Goal: Task Accomplishment & Management: Manage account settings

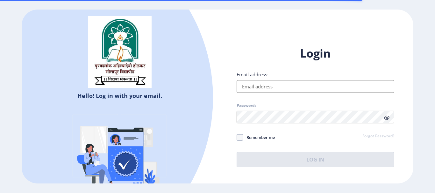
click at [256, 90] on input "Email address:" at bounding box center [316, 86] width 158 height 13
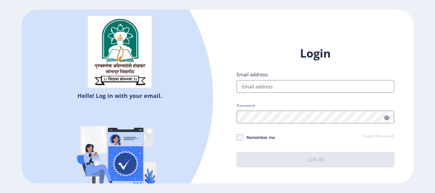
type input "[EMAIL_ADDRESS][DOMAIN_NAME]"
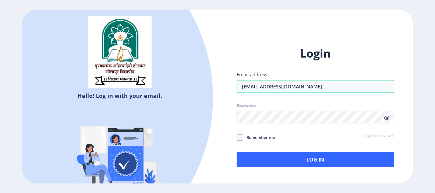
click at [385, 119] on icon at bounding box center [386, 118] width 5 height 5
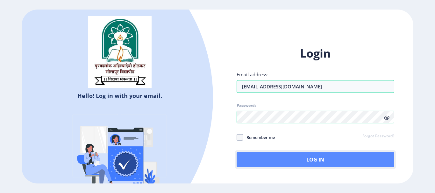
click at [321, 159] on button "Log In" at bounding box center [316, 159] width 158 height 15
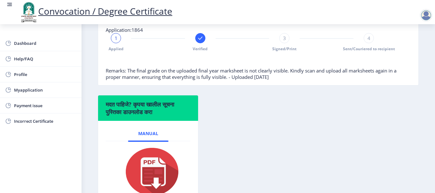
scroll to position [93, 0]
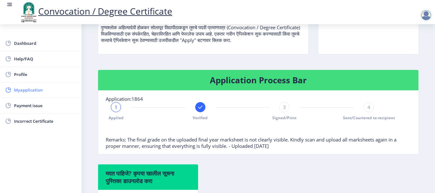
click at [26, 90] on span "Myapplication" at bounding box center [45, 90] width 62 height 8
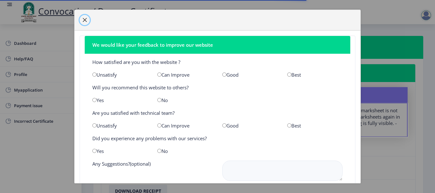
click at [84, 18] on span "button" at bounding box center [84, 20] width 5 height 5
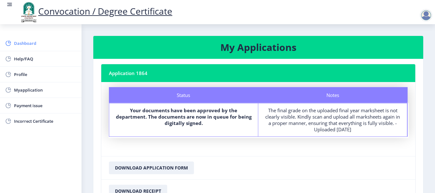
click at [39, 42] on span "Dashboard" at bounding box center [45, 43] width 62 height 8
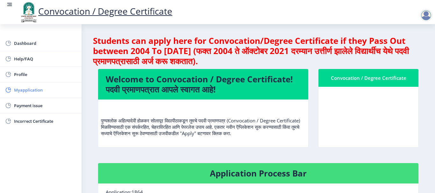
click at [37, 85] on link "Myapplication" at bounding box center [41, 89] width 82 height 15
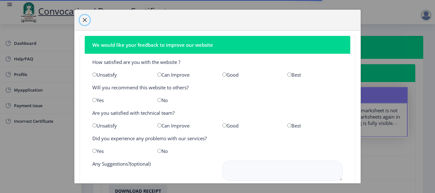
click at [82, 19] on button "button" at bounding box center [85, 20] width 10 height 10
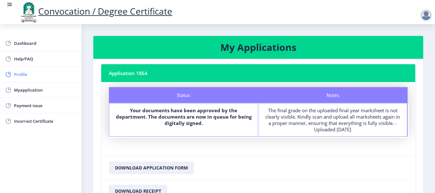
click at [37, 73] on span "Profile" at bounding box center [45, 75] width 62 height 8
select select
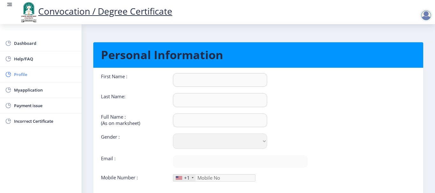
click at [26, 73] on span "Profile" at bounding box center [45, 75] width 62 height 8
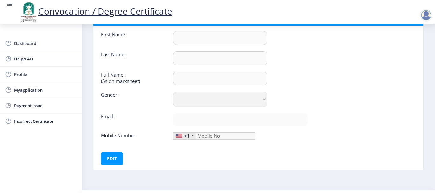
scroll to position [20, 0]
